Goal: Information Seeking & Learning: Learn about a topic

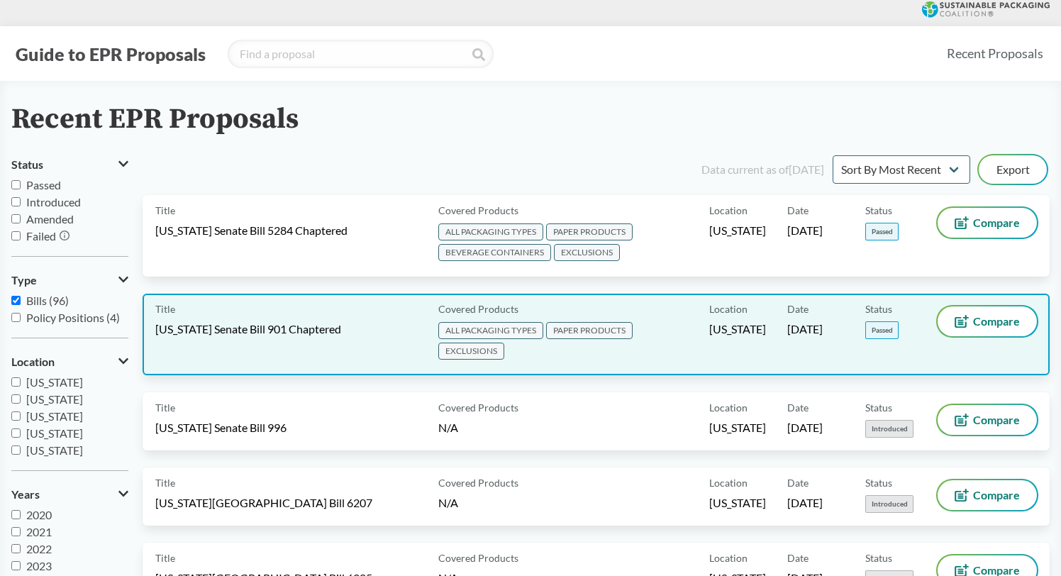
scroll to position [4, 0]
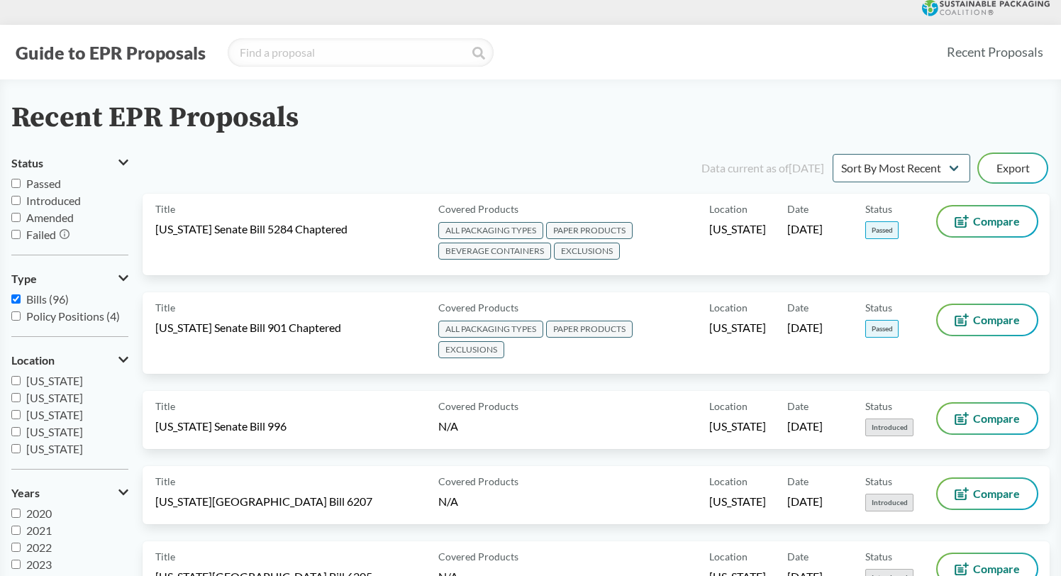
click at [14, 186] on input "Passed" at bounding box center [15, 183] width 9 height 9
checkbox input "true"
click at [18, 202] on input "Introduced" at bounding box center [15, 200] width 9 height 9
checkbox input "true"
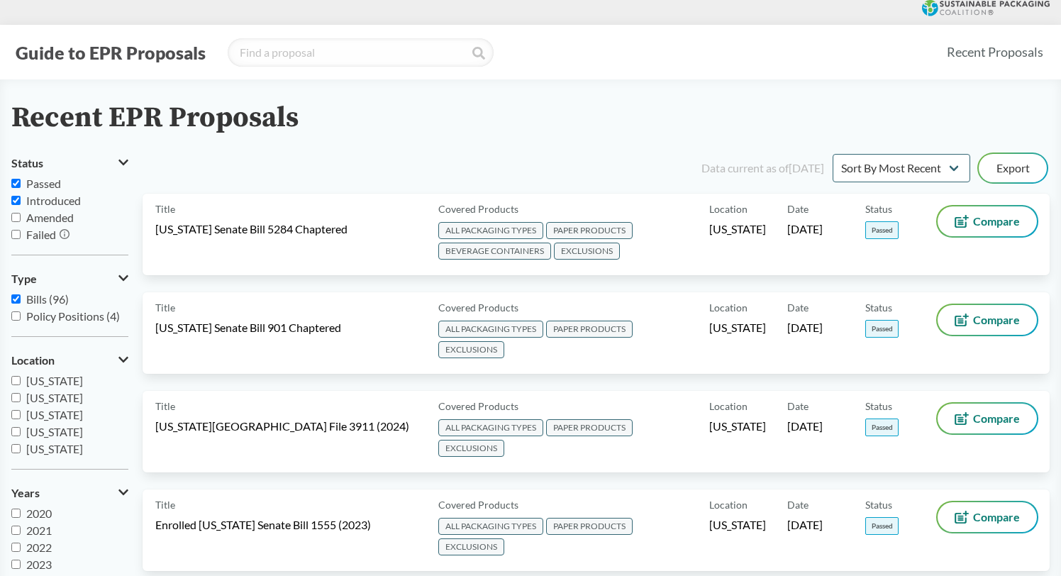
click at [16, 216] on input "Amended" at bounding box center [15, 217] width 9 height 9
checkbox input "true"
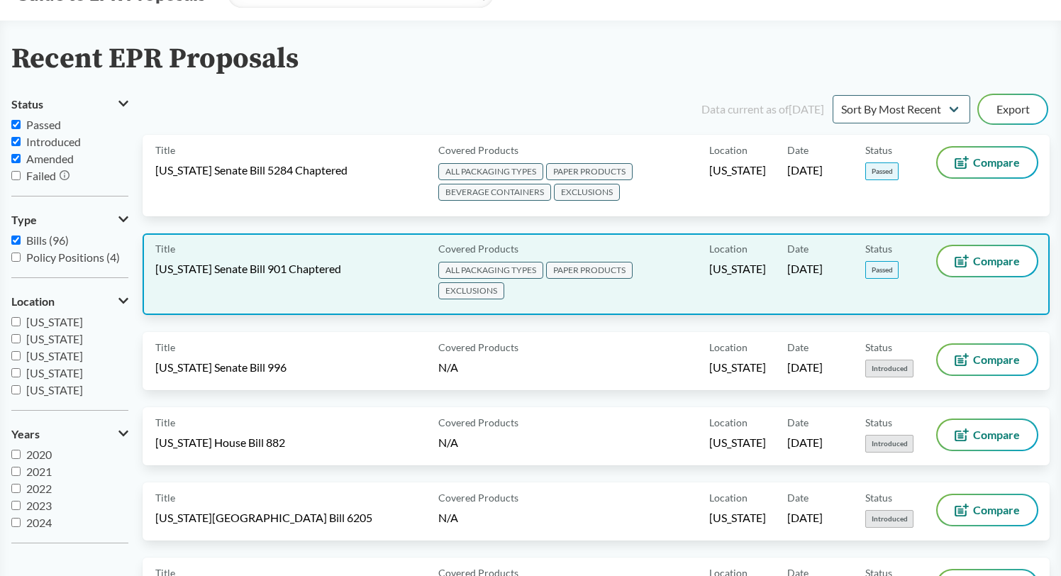
scroll to position [0, 0]
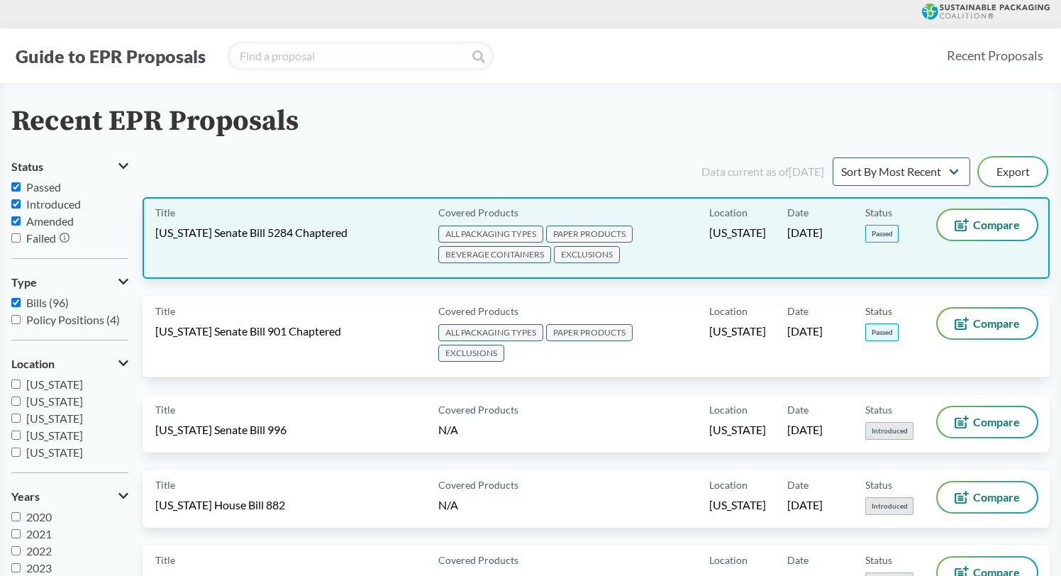
click at [286, 230] on span "[US_STATE] Senate Bill 5284 Chaptered" at bounding box center [251, 233] width 192 height 16
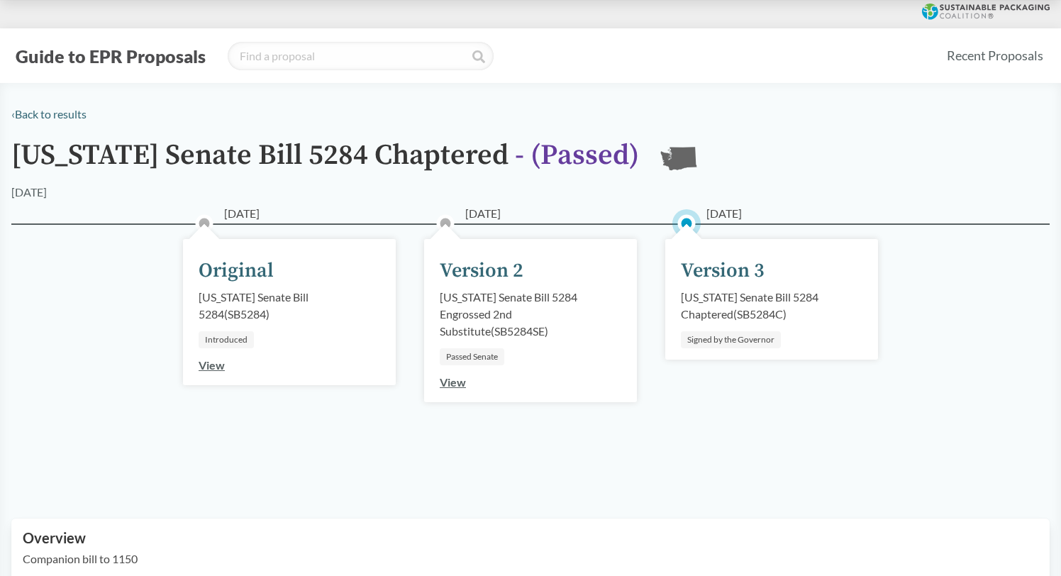
click at [736, 337] on div "Signed by the Governor" at bounding box center [731, 339] width 100 height 17
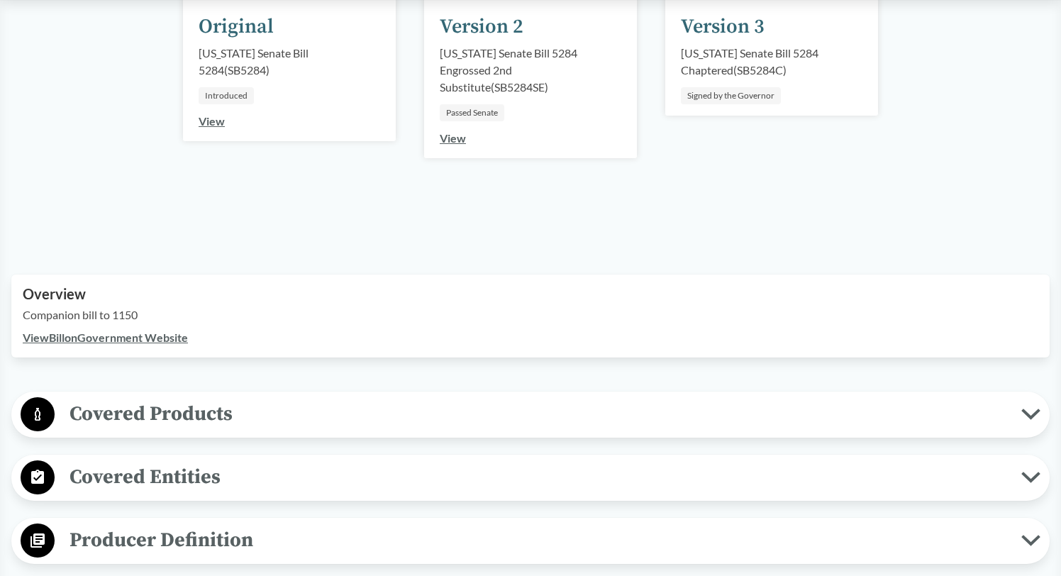
scroll to position [264, 0]
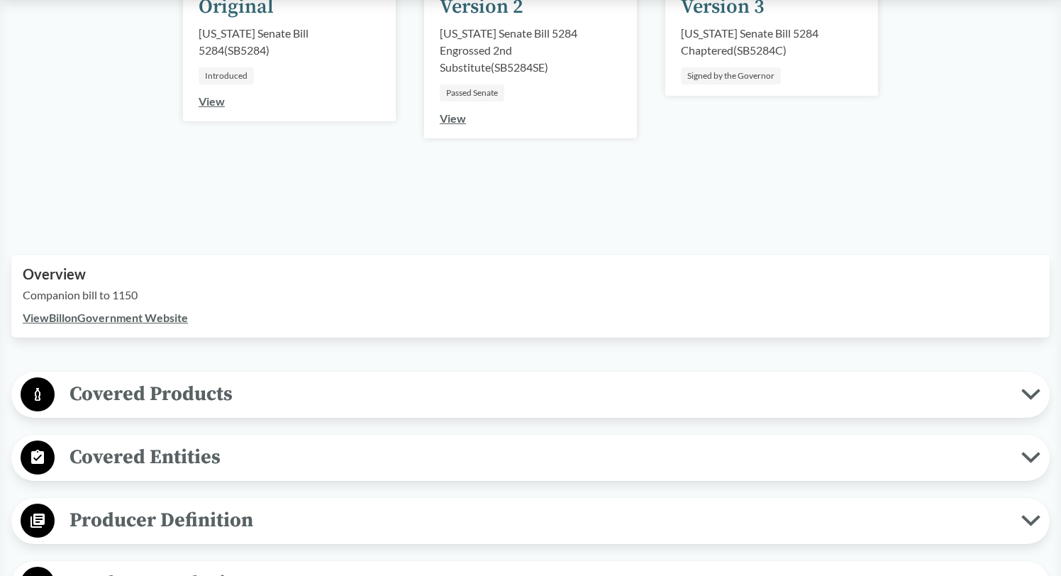
click at [140, 314] on link "View Bill on Government Website" at bounding box center [105, 317] width 165 height 13
